Goal: Information Seeking & Learning: Learn about a topic

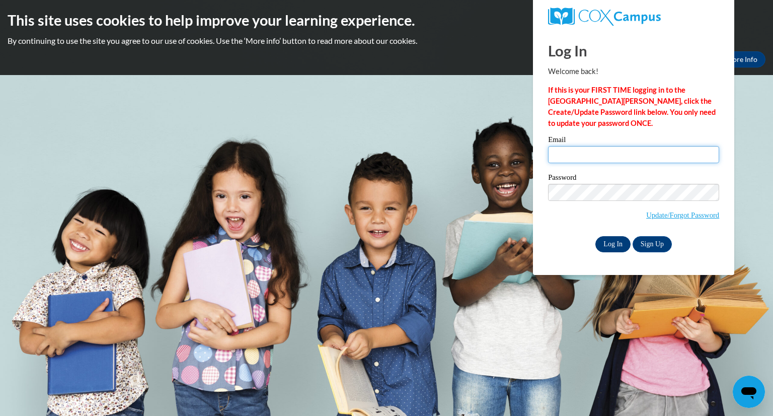
type input "grantjm@chipfalls.org"
click at [618, 248] on input "Log In" at bounding box center [612, 244] width 35 height 16
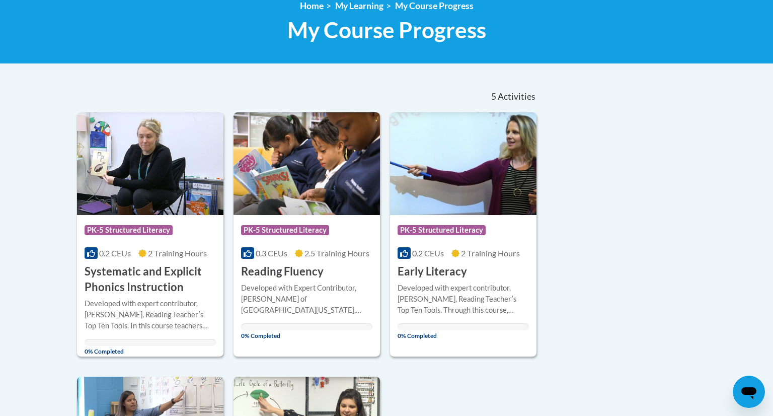
scroll to position [144, 0]
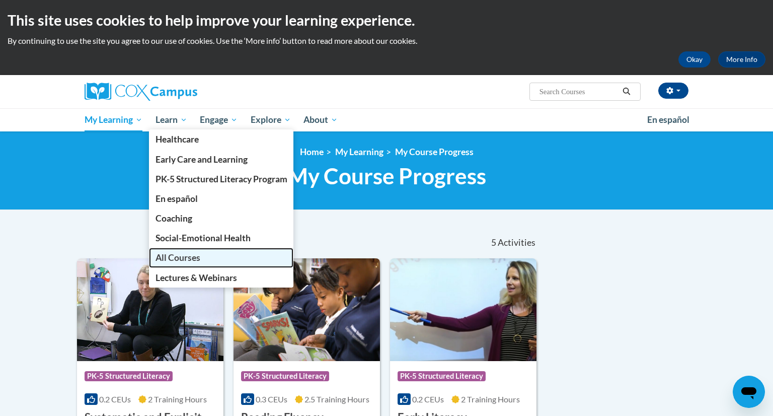
click at [188, 261] on span "All Courses" at bounding box center [177, 257] width 45 height 11
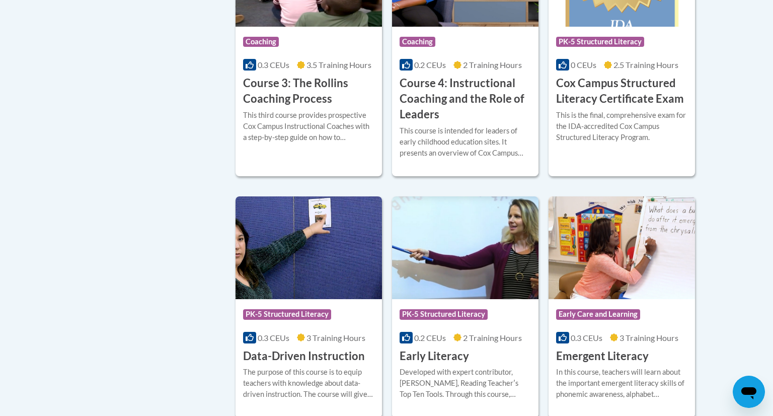
scroll to position [886, 0]
